Goal: Transaction & Acquisition: Download file/media

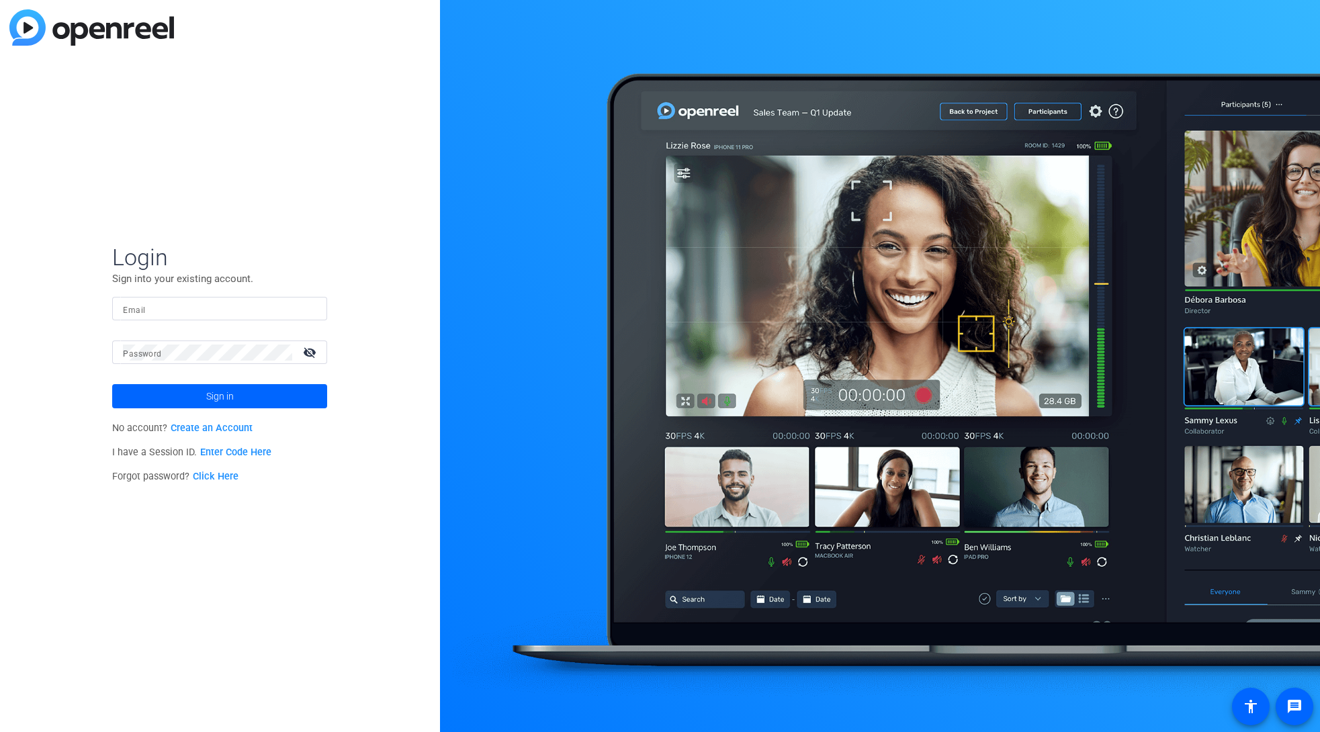
click at [241, 316] on input "Email" at bounding box center [220, 309] width 194 height 16
paste input "[EMAIL_ADDRESS][DOMAIN_NAME]"
type input "[EMAIL_ADDRESS][DOMAIN_NAME]"
click at [210, 399] on span "Sign in" at bounding box center [220, 397] width 28 height 34
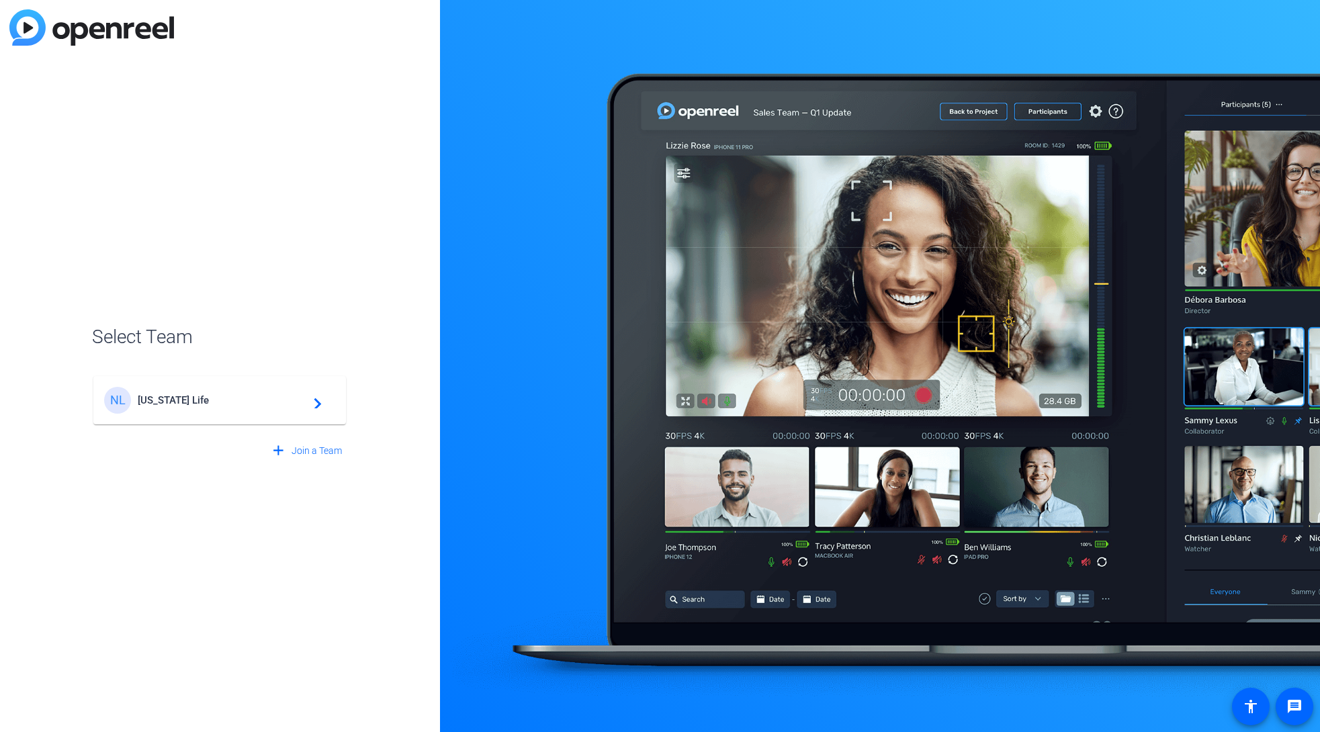
click at [246, 401] on span "[US_STATE] Life" at bounding box center [222, 400] width 168 height 12
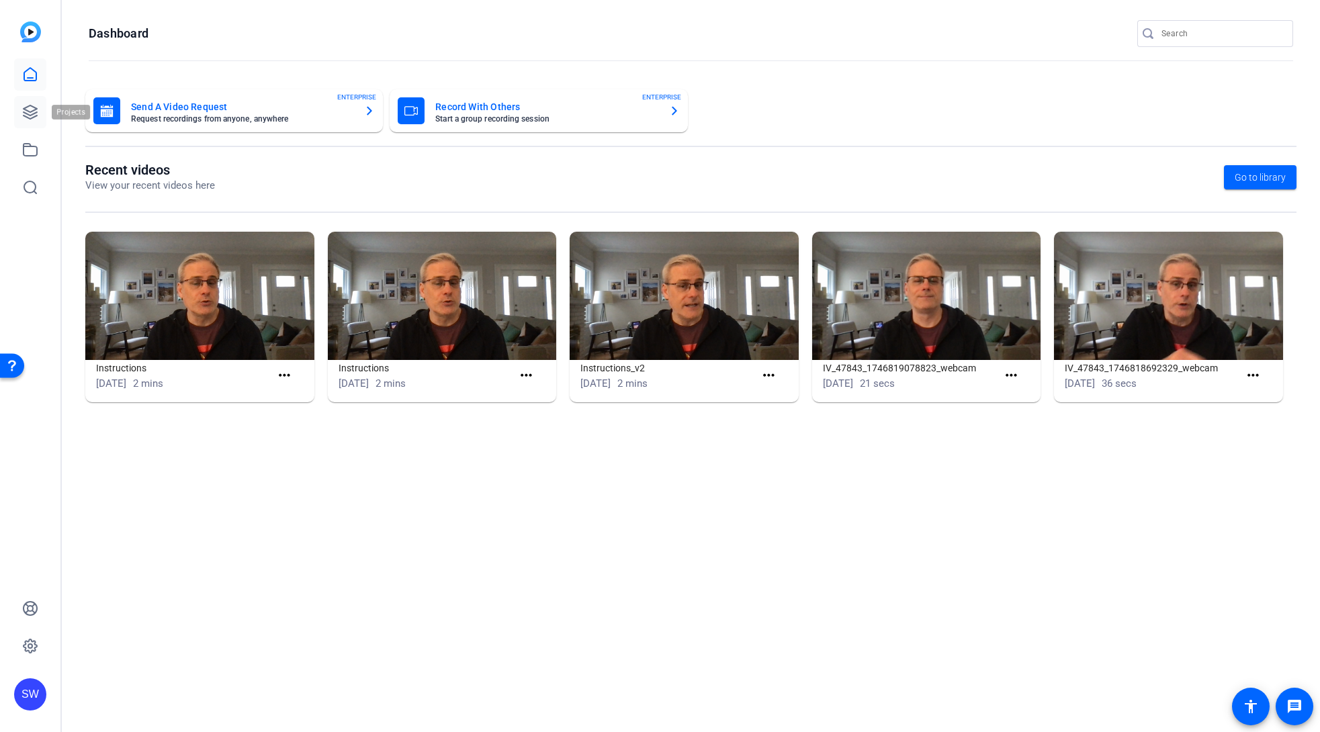
click at [24, 114] on icon at bounding box center [30, 112] width 16 height 16
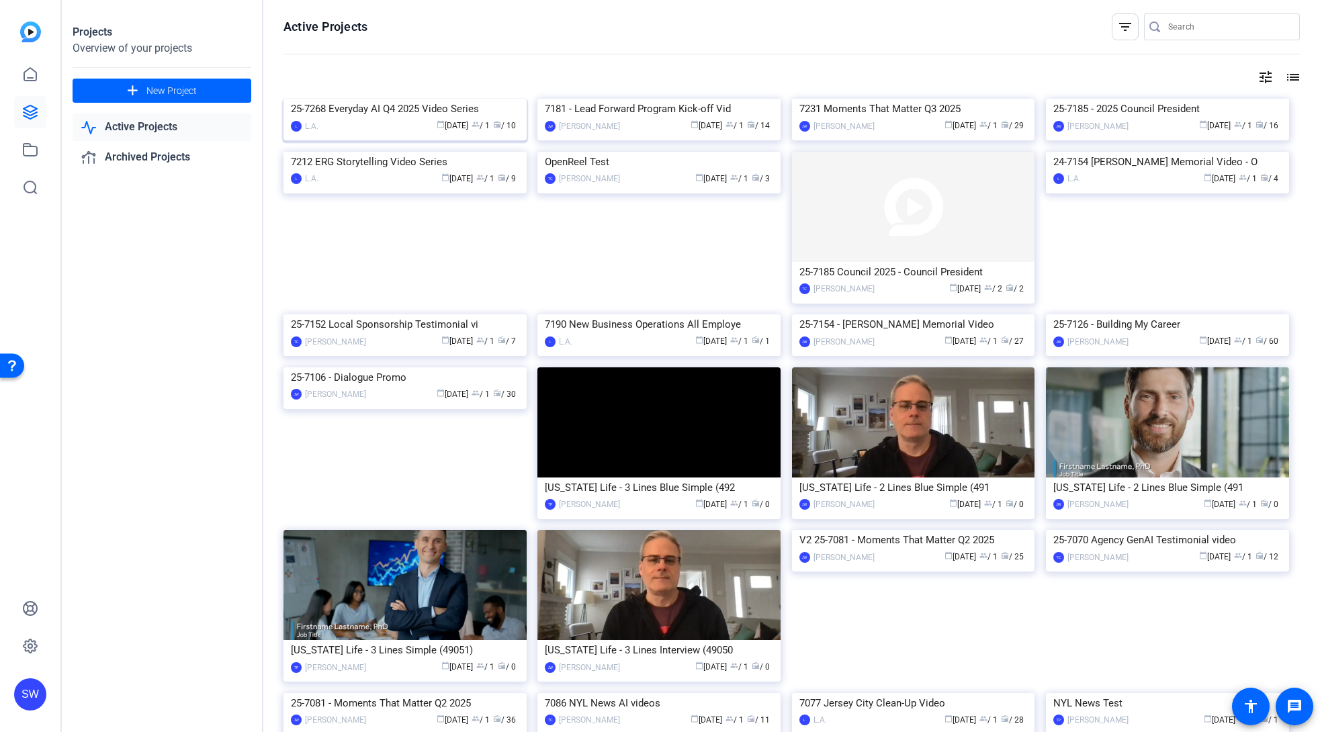
click at [385, 119] on div "25-7268 Everyday AI Q4 2025 Video Series" at bounding box center [405, 109] width 228 height 20
click at [389, 119] on div "25-7268 Everyday AI Q4 2025 Video Series" at bounding box center [405, 109] width 228 height 20
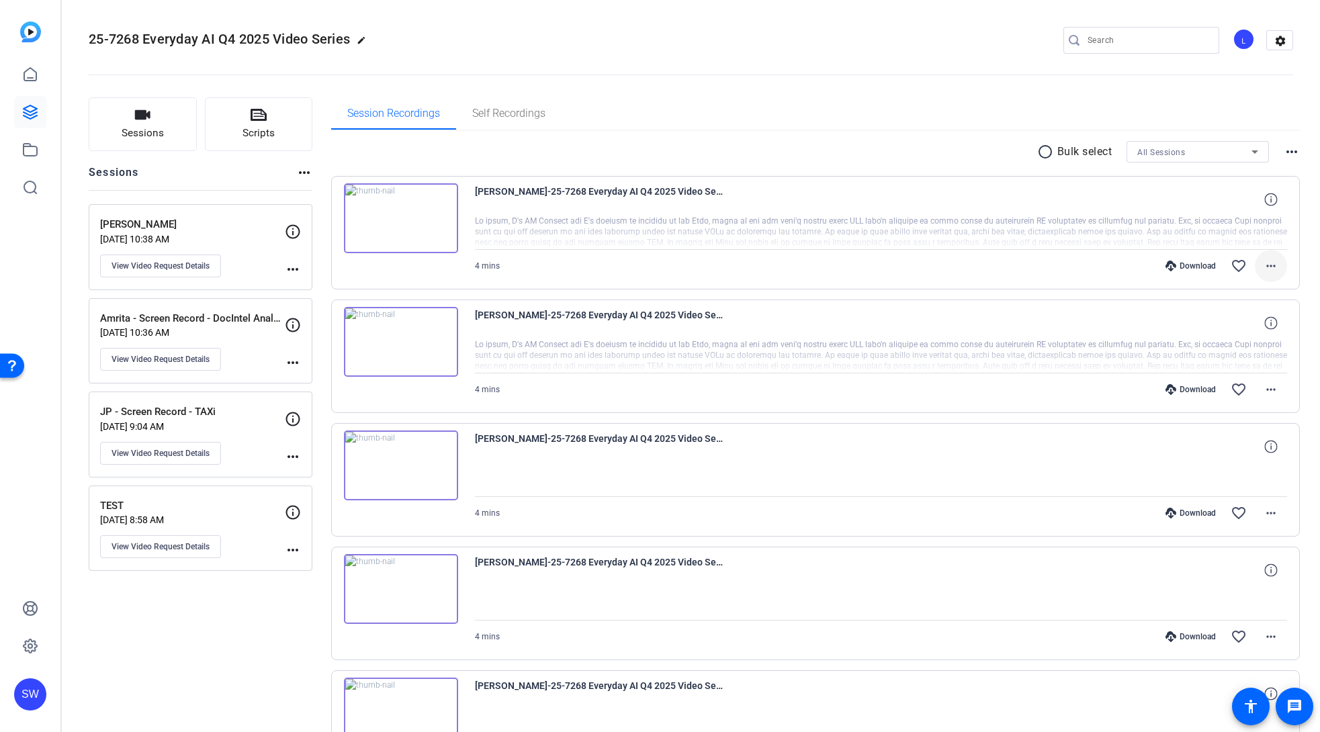
click at [1263, 271] on mat-icon "more_horiz" at bounding box center [1271, 266] width 16 height 16
click at [1244, 327] on span "Download MP4" at bounding box center [1229, 328] width 81 height 16
